Goal: Use online tool/utility: Utilize a website feature to perform a specific function

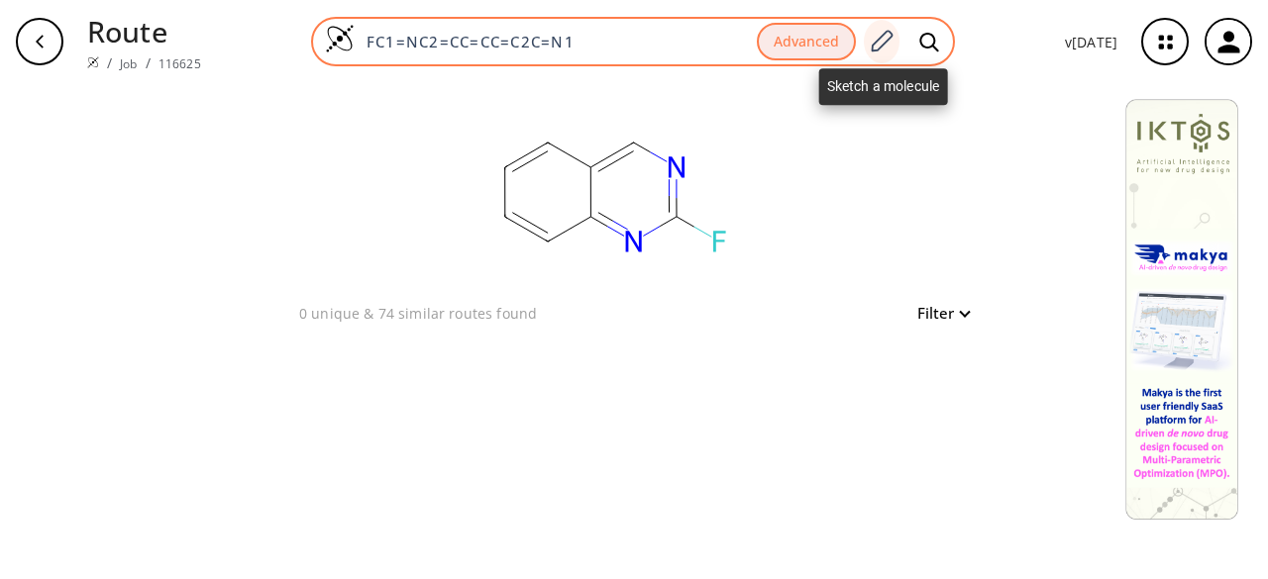
click at [882, 37] on icon at bounding box center [881, 42] width 27 height 26
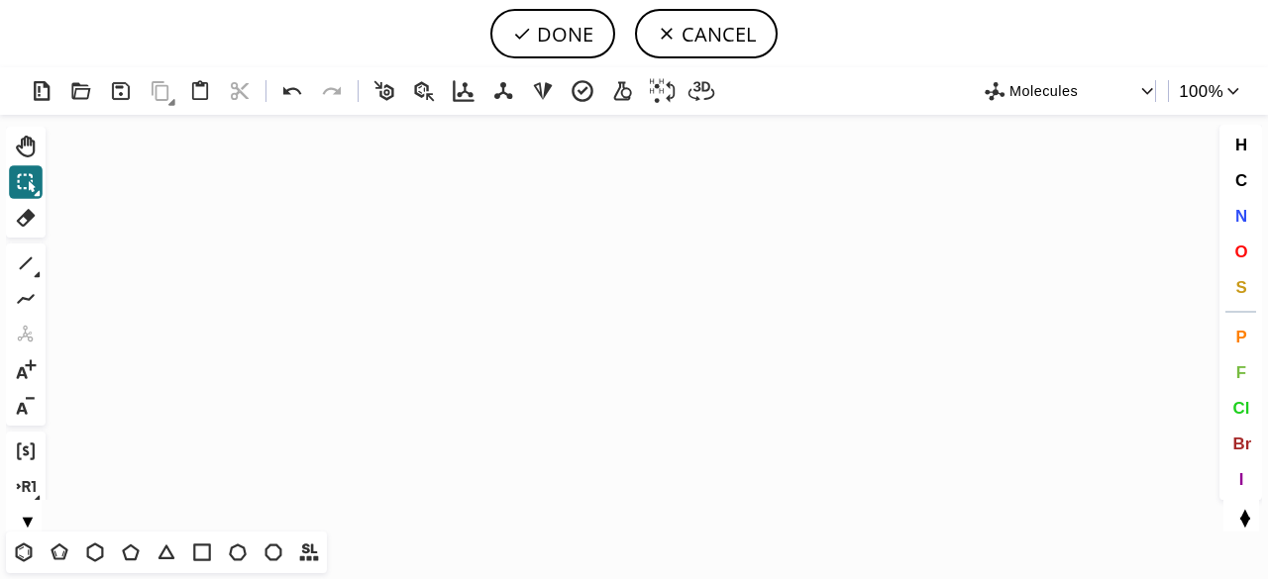
scroll to position [586, 6]
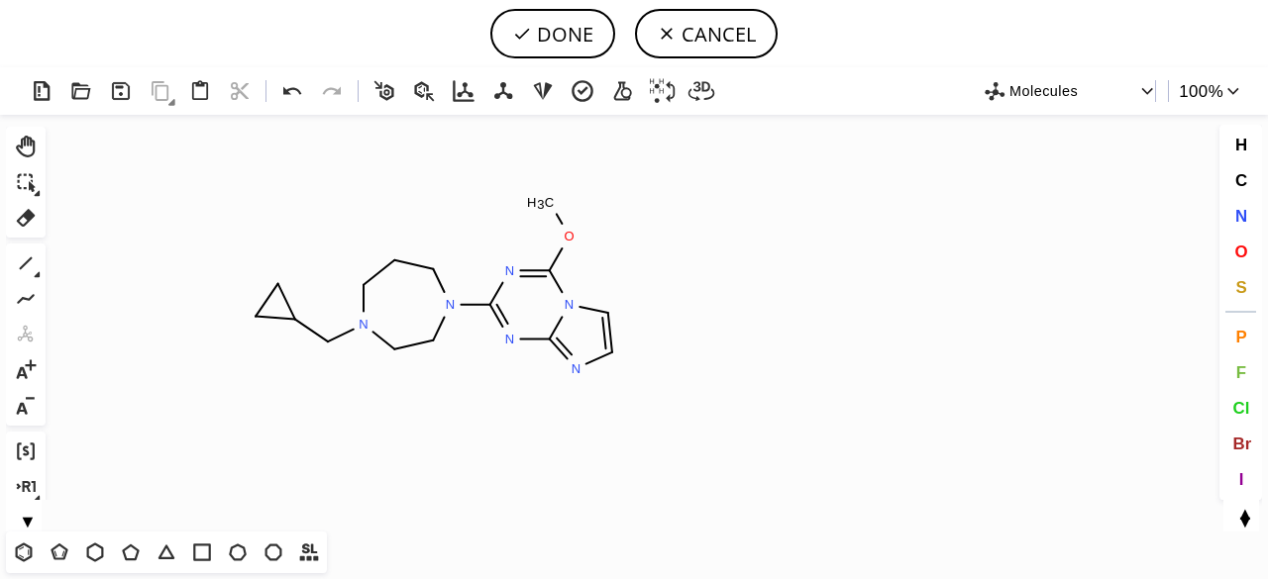
click at [434, 285] on icon "Created with [PERSON_NAME] 2.3.0 C H 3 O N N N N N N" at bounding box center [633, 323] width 1161 height 417
click at [23, 210] on icon at bounding box center [26, 218] width 26 height 26
click at [436, 344] on circle at bounding box center [433, 341] width 26 height 26
click at [375, 340] on icon at bounding box center [379, 337] width 28 height 27
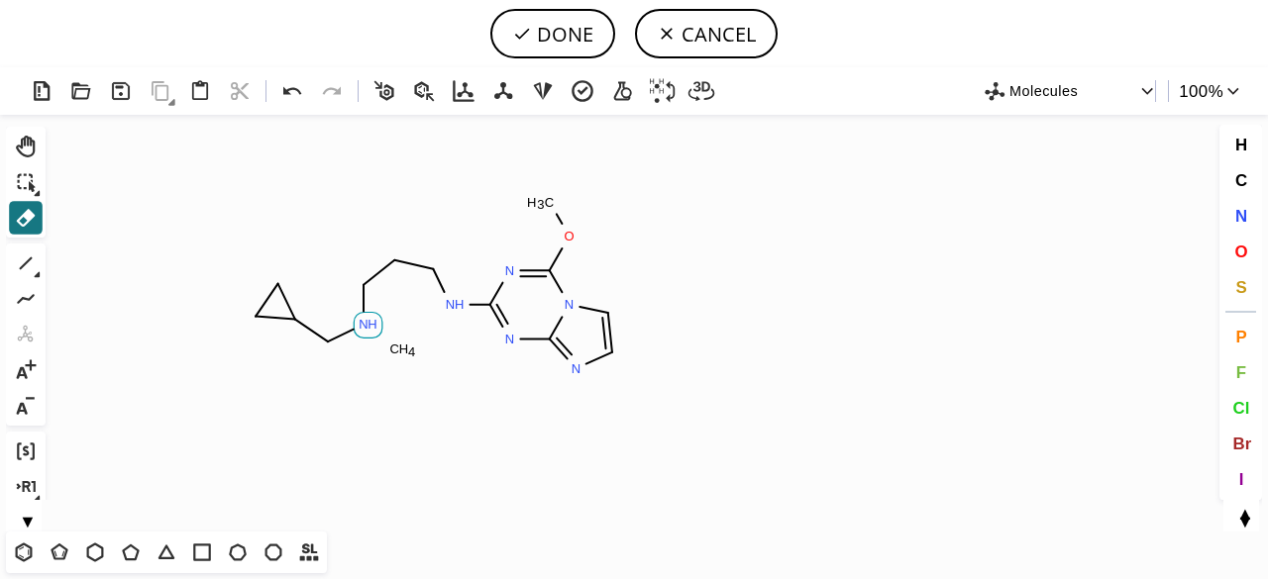
click at [371, 322] on tspan "H" at bounding box center [372, 324] width 10 height 15
click at [400, 346] on tspan "H" at bounding box center [404, 349] width 10 height 15
click at [297, 322] on circle at bounding box center [295, 320] width 26 height 26
click at [256, 316] on tspan "C" at bounding box center [256, 316] width 10 height 15
click at [297, 283] on tspan "4" at bounding box center [294, 286] width 7 height 15
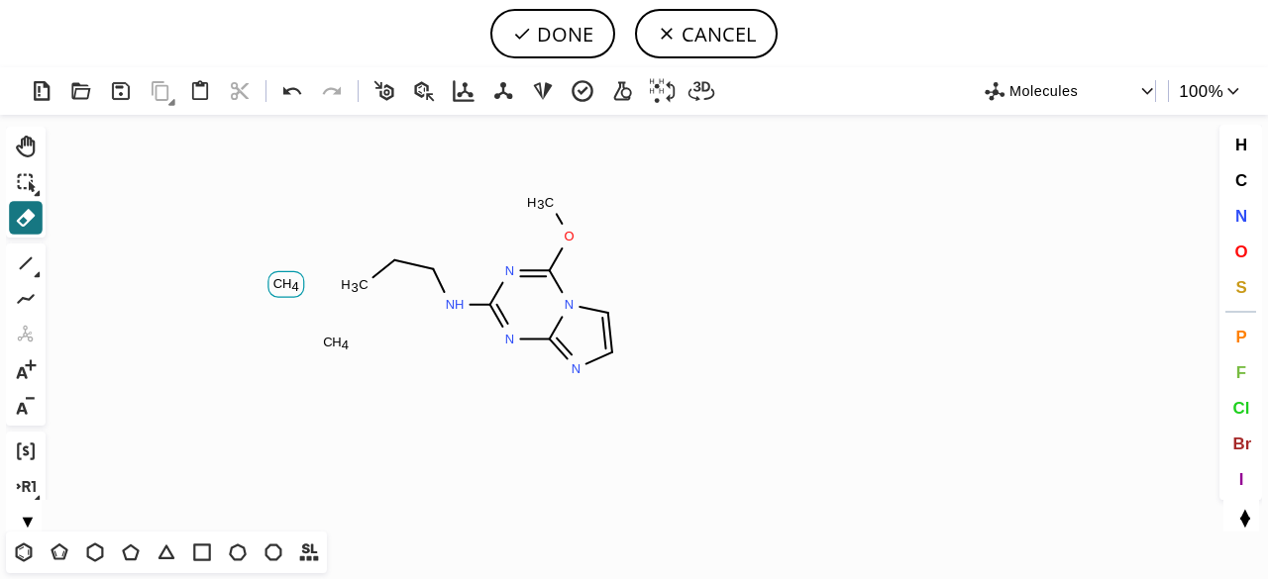
click at [290, 289] on tspan "H" at bounding box center [287, 283] width 10 height 15
click at [325, 336] on tspan "C" at bounding box center [328, 342] width 10 height 15
click at [361, 280] on tspan "C" at bounding box center [364, 284] width 10 height 15
click at [385, 264] on tspan "3" at bounding box center [385, 263] width 7 height 15
click at [421, 265] on tspan "3" at bounding box center [424, 271] width 7 height 15
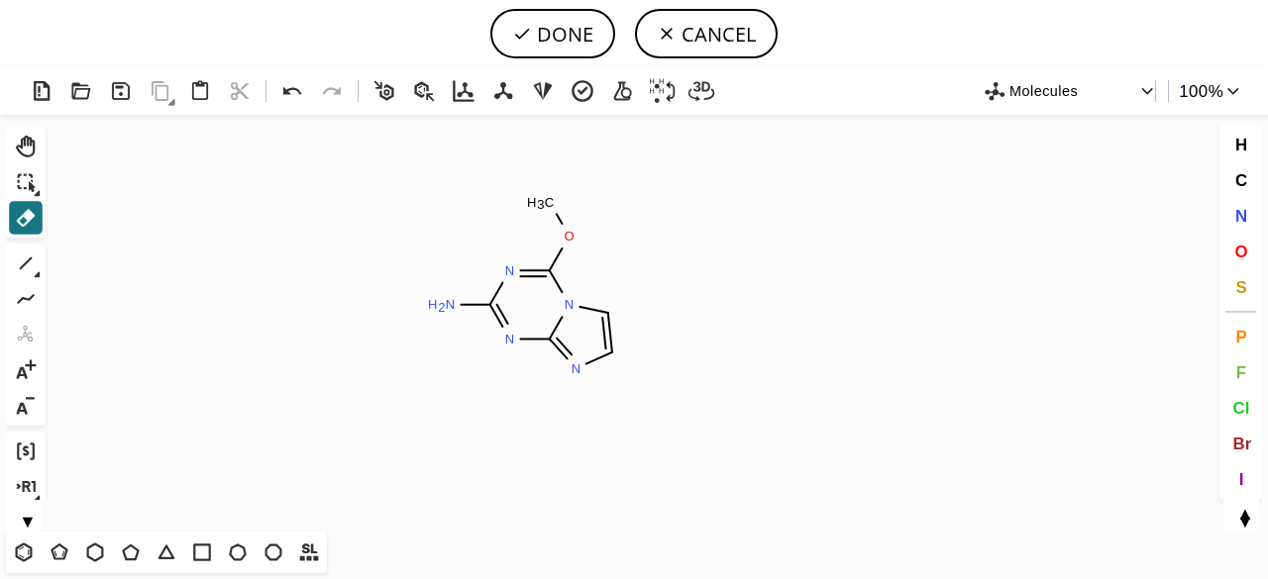
click at [547, 221] on icon "Created with [PERSON_NAME] 2.3.0 N H 2 C H 3 O N N N N" at bounding box center [633, 323] width 1161 height 417
click at [555, 242] on icon at bounding box center [556, 260] width 31 height 36
click at [556, 223] on icon at bounding box center [560, 219] width 24 height 24
click at [557, 199] on tspan "H" at bounding box center [559, 202] width 10 height 15
click at [563, 232] on tspan "2" at bounding box center [560, 239] width 7 height 15
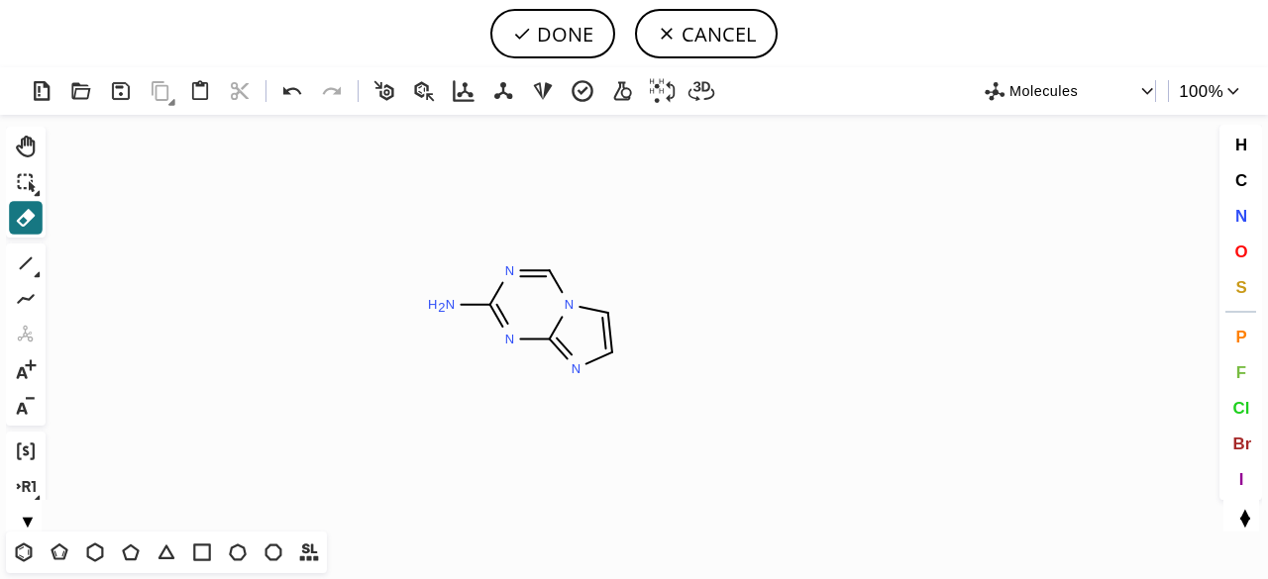
drag, startPoint x: 33, startPoint y: 255, endPoint x: 106, endPoint y: 292, distance: 82.4
click at [34, 255] on icon at bounding box center [26, 264] width 26 height 26
click at [1240, 443] on span "Br" at bounding box center [1241, 443] width 19 height 19
click at [644, 285] on tspan "Br" at bounding box center [644, 285] width 14 height 15
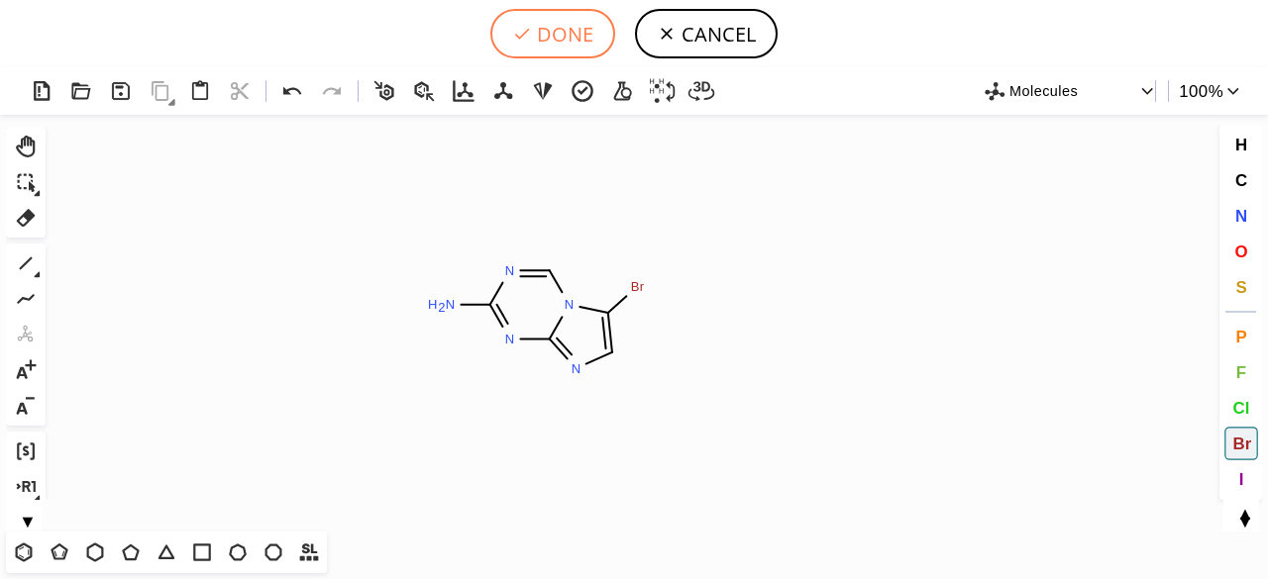
click at [568, 33] on button "DONE" at bounding box center [552, 34] width 125 height 50
type input "C1N2C(=NC=C2Br)N=C(N)N=1"
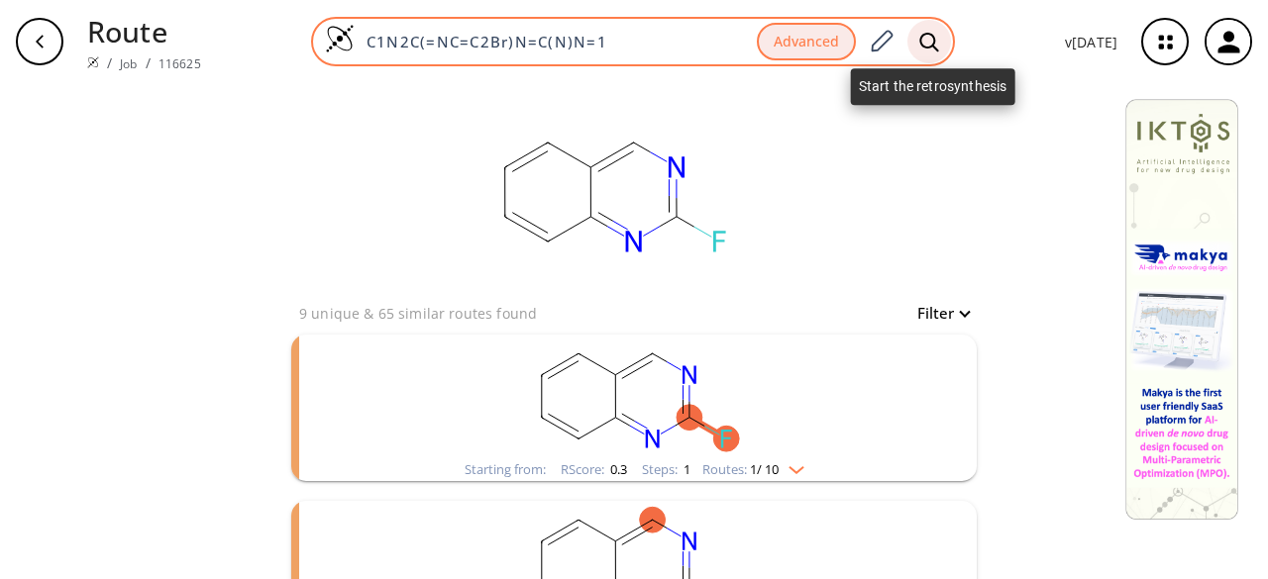
click at [919, 39] on div at bounding box center [929, 42] width 44 height 44
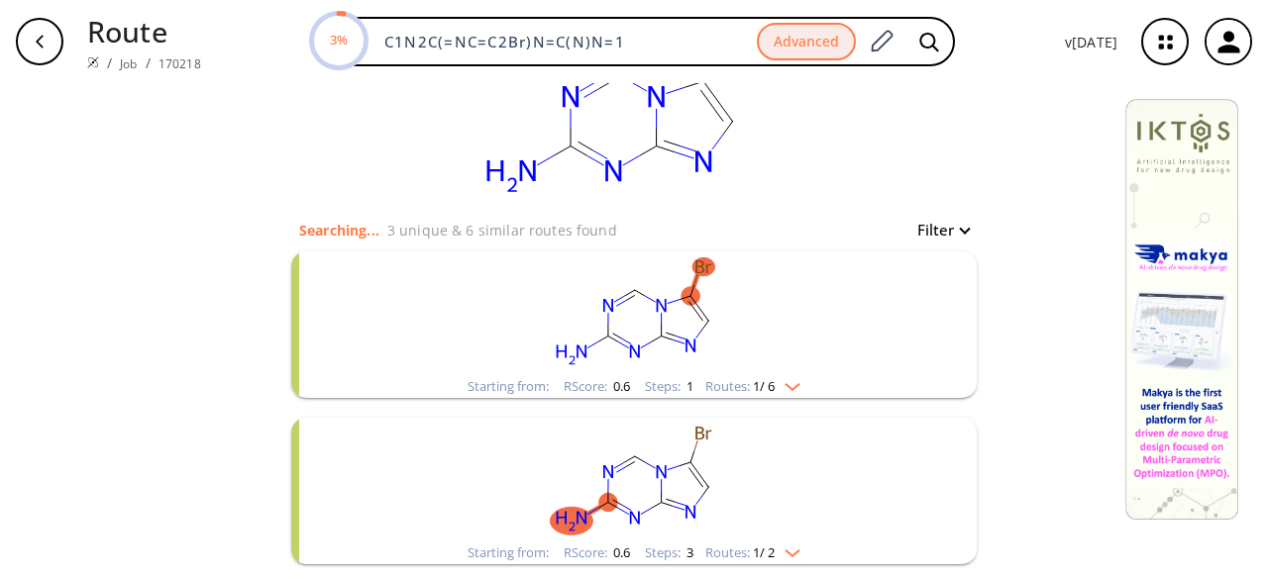
scroll to position [198, 0]
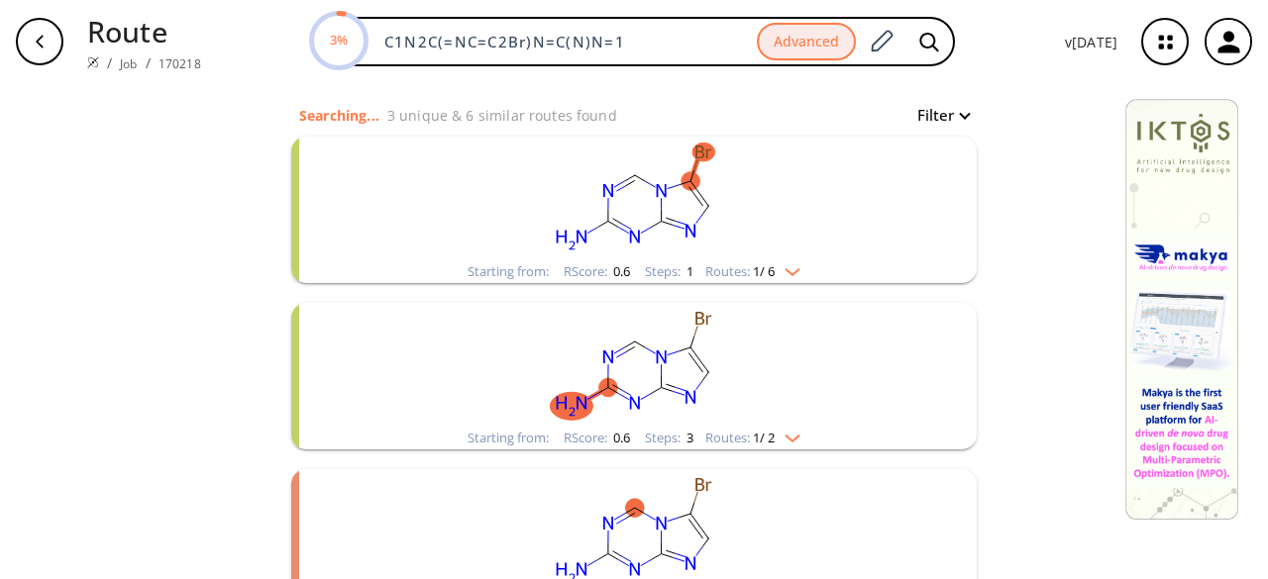
click at [747, 245] on rect "clusters" at bounding box center [633, 199] width 515 height 124
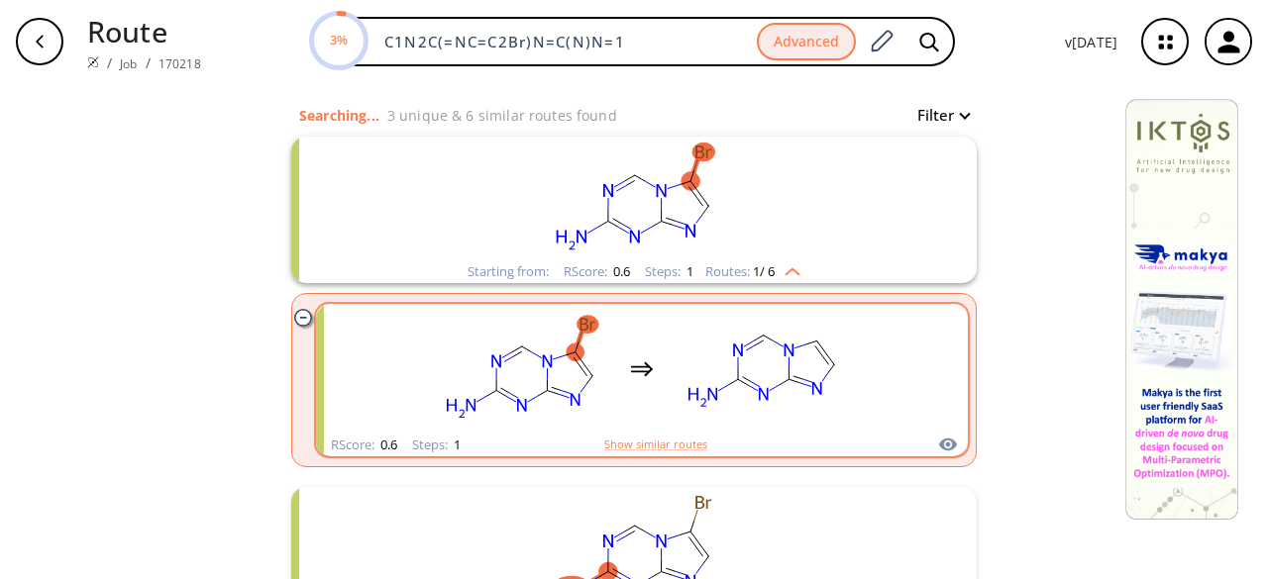
click at [673, 377] on rect "clusters" at bounding box center [762, 369] width 178 height 124
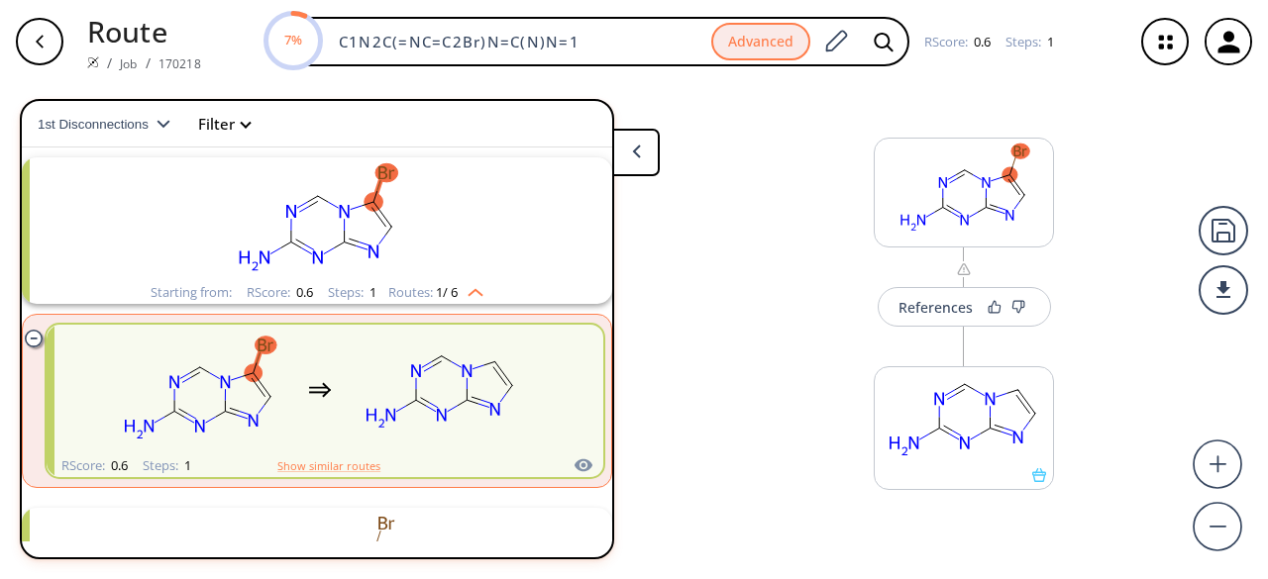
scroll to position [20, 0]
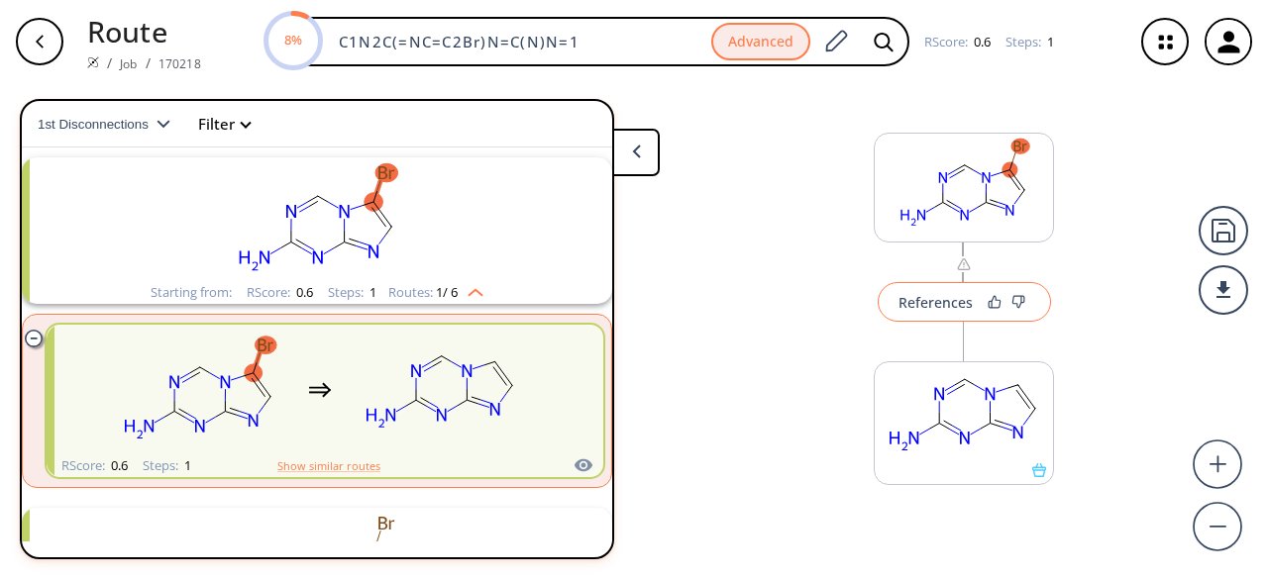
click at [915, 304] on div "References" at bounding box center [935, 302] width 74 height 13
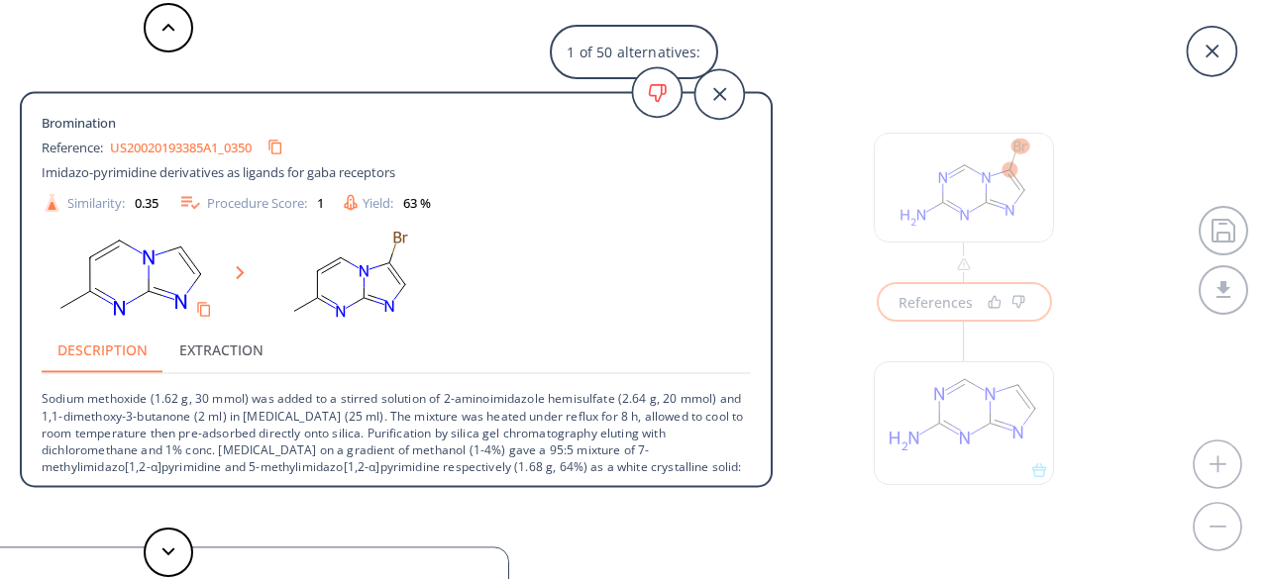
click at [178, 146] on link "US20020193385A1_0350" at bounding box center [181, 147] width 142 height 13
